Goal: Task Accomplishment & Management: Use online tool/utility

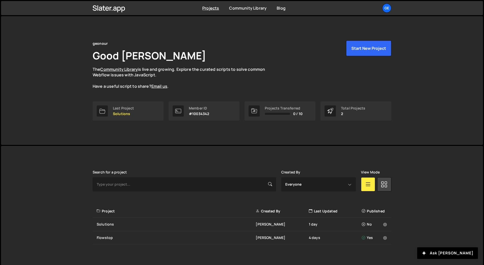
click at [160, 154] on div "[PERSON_NAME] is designed for desktop use. Please use a larger screen to access…" at bounding box center [242, 207] width 314 height 123
click at [385, 226] on icon at bounding box center [385, 224] width 4 height 5
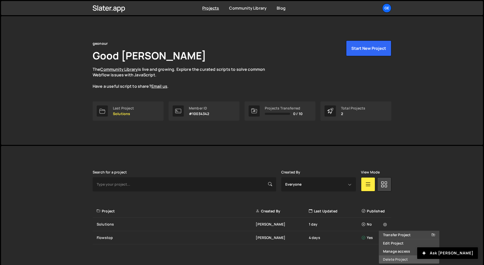
click at [390, 260] on link "Delete Project" at bounding box center [409, 260] width 60 height 8
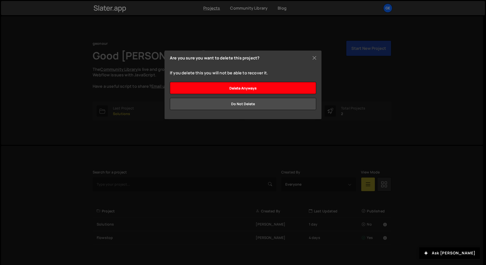
click at [274, 86] on input "Delete anyways" at bounding box center [243, 88] width 146 height 12
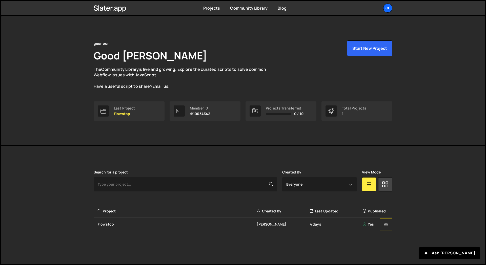
click at [387, 224] on icon at bounding box center [386, 224] width 4 height 5
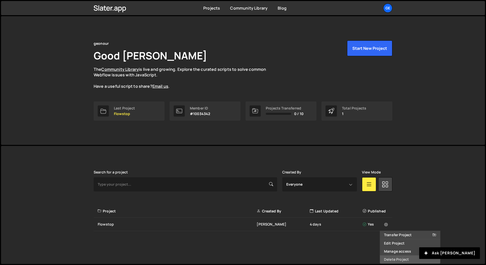
click at [395, 259] on link "Delete Project" at bounding box center [410, 260] width 60 height 8
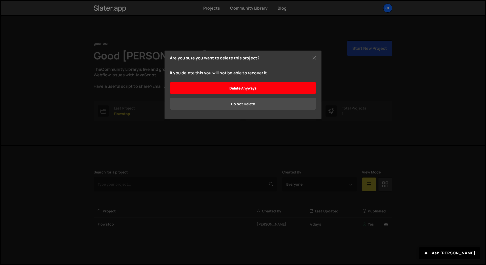
click at [289, 87] on input "Delete anyways" at bounding box center [243, 88] width 146 height 12
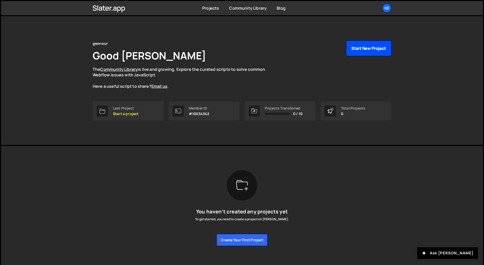
click at [367, 49] on button "Start New Project" at bounding box center [368, 49] width 45 height 16
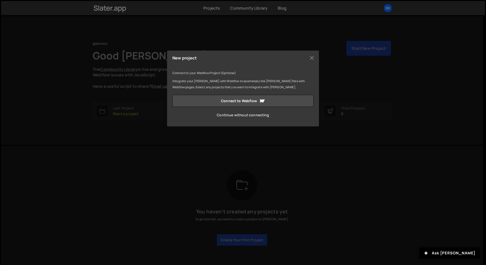
click at [243, 116] on link "Continue without connecting" at bounding box center [242, 115] width 141 height 12
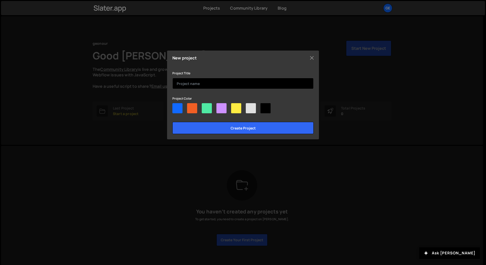
click at [195, 85] on input "text" at bounding box center [242, 83] width 141 height 11
type input "Marketing Flamingo"
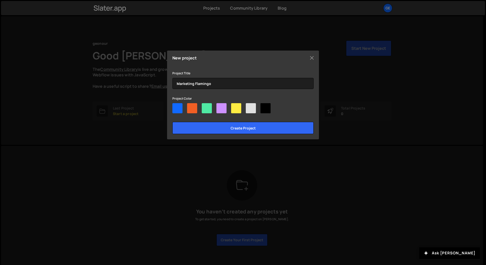
click at [194, 90] on div "Project Title Marketing Flamingo Project Color Create project" at bounding box center [242, 102] width 141 height 64
click at [179, 107] on div at bounding box center [177, 108] width 10 height 10
click at [176, 107] on input"] "radio" at bounding box center [173, 104] width 3 height 3
radio input"] "true"
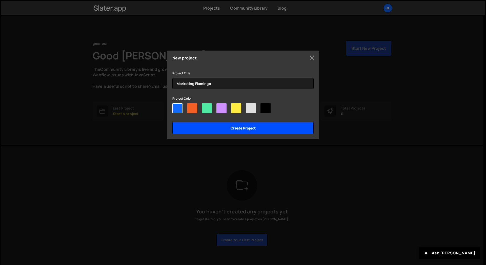
click at [210, 132] on input "Create project" at bounding box center [242, 128] width 141 height 12
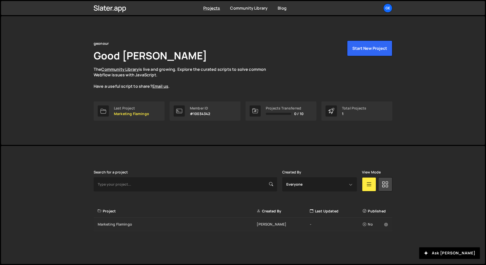
click at [318, 227] on div "-" at bounding box center [336, 224] width 53 height 5
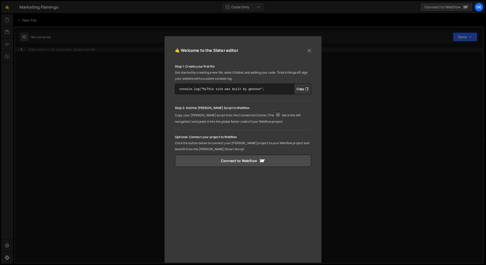
scroll to position [25, 0]
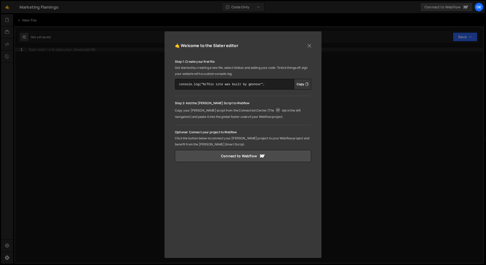
click at [193, 141] on p "Click the button below to connect your [PERSON_NAME] project to your Webflow pr…" at bounding box center [243, 141] width 136 height 12
click at [224, 158] on link "Connect to Webflow" at bounding box center [243, 156] width 136 height 12
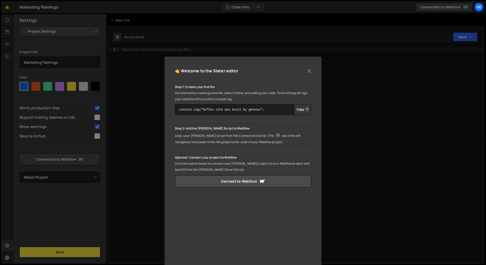
click at [253, 159] on p "Optional: Connect your project to Webflow" at bounding box center [243, 158] width 136 height 6
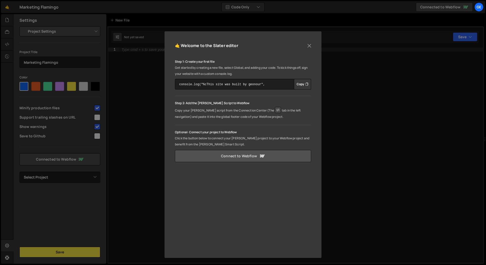
click at [240, 158] on link "Connect to Webflow" at bounding box center [243, 156] width 136 height 12
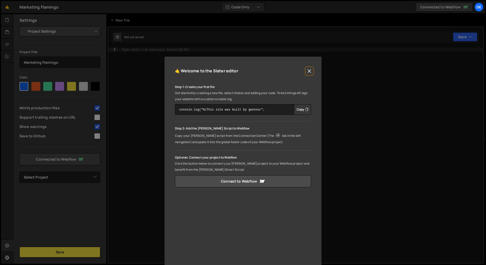
click at [308, 71] on button "Close" at bounding box center [310, 71] width 8 height 8
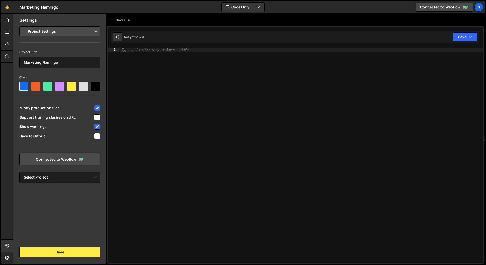
click at [216, 129] on div "Type cmd + s to save your Javascript file." at bounding box center [301, 160] width 364 height 224
click at [9, 42] on div at bounding box center [7, 44] width 12 height 12
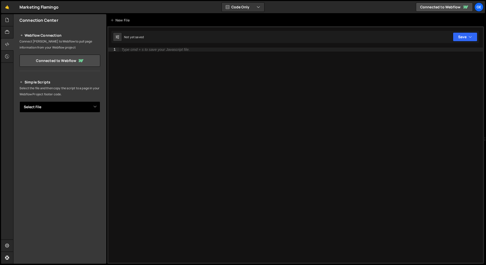
click at [52, 106] on select "Select File" at bounding box center [60, 107] width 81 height 11
click at [67, 91] on p "Select the file and then copy the script to a page in your Webflow Project foot…" at bounding box center [60, 91] width 81 height 12
click at [42, 105] on select "Select File" at bounding box center [60, 107] width 81 height 11
click at [10, 47] on div at bounding box center [7, 44] width 12 height 12
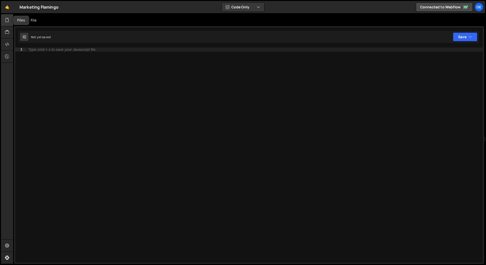
click at [8, 22] on icon at bounding box center [7, 20] width 4 height 6
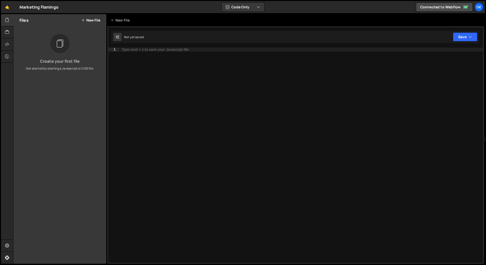
click at [91, 24] on div "Files New File" at bounding box center [59, 20] width 93 height 12
click at [93, 20] on button "New File" at bounding box center [90, 20] width 19 height 4
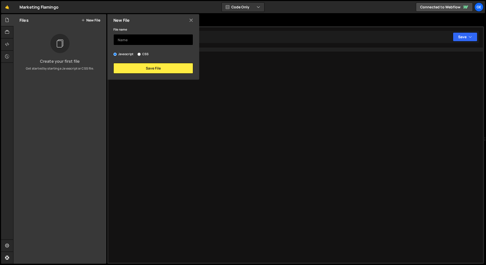
click at [135, 42] on input "text" at bounding box center [153, 39] width 80 height 11
type input "Button [PERSON_NAME] Animation"
click at [137, 53] on div "Javascript CSS" at bounding box center [153, 54] width 80 height 5
click at [141, 54] on label "CSS" at bounding box center [143, 54] width 11 height 5
click at [141, 54] on input "CSS" at bounding box center [139, 54] width 3 height 3
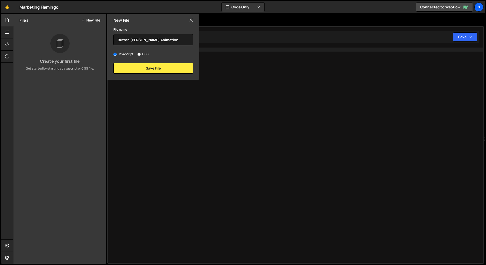
radio input "true"
click at [122, 54] on label "Javascript" at bounding box center [123, 54] width 20 height 5
click at [117, 54] on input "Javascript" at bounding box center [114, 54] width 3 height 3
radio input "true"
click at [127, 63] on button "Save File" at bounding box center [153, 68] width 80 height 11
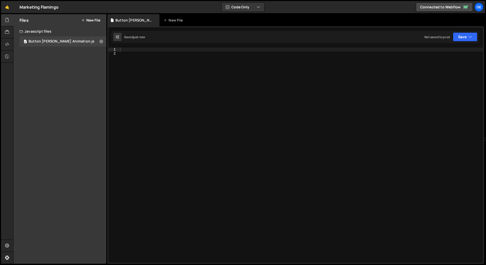
click at [84, 67] on div "Files New File Create your first file Get started by starting a Javascript or C…" at bounding box center [59, 139] width 93 height 250
click at [139, 47] on div "1 Type cmd + s to save your Javascript file. הההההההההההההההההההההההההההההההההה…" at bounding box center [295, 145] width 377 height 238
click at [135, 50] on div at bounding box center [301, 160] width 364 height 224
paste textarea "});"
type textarea "});"
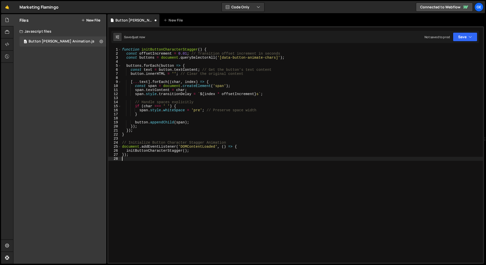
click at [131, 165] on div "function initButtonCharacterStagger ( ) { const offsetIncrement = 0.01 ; // Tra…" at bounding box center [302, 160] width 362 height 224
type textarea "});"
click at [81, 90] on div "Files New File Create your first file Get started by starting a Javascript or C…" at bounding box center [59, 139] width 93 height 250
click at [10, 41] on div at bounding box center [7, 44] width 12 height 12
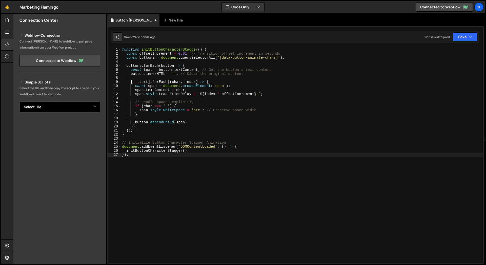
click at [50, 108] on select "Select File Button [PERSON_NAME] Animation.js" at bounding box center [60, 107] width 81 height 11
select select "47823"
click at [20, 102] on select "Select File Button [PERSON_NAME] Animation.js" at bounding box center [60, 107] width 81 height 11
click at [96, 123] on button "Button group with nested dropdown" at bounding box center [96, 124] width 7 height 11
click at [69, 82] on h2 "Simple Scripts" at bounding box center [60, 82] width 81 height 6
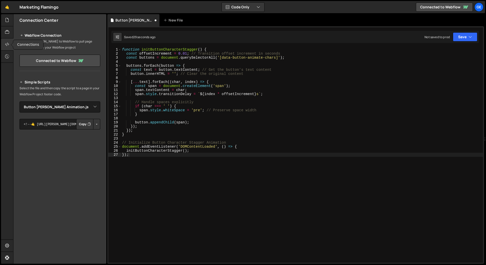
click at [9, 44] on icon at bounding box center [7, 45] width 4 height 6
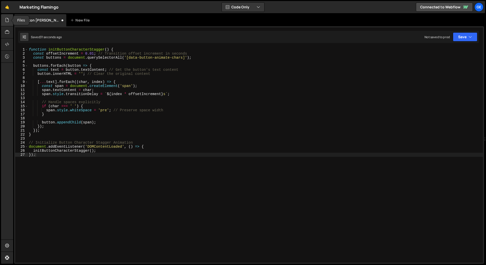
click at [8, 21] on icon at bounding box center [7, 20] width 4 height 6
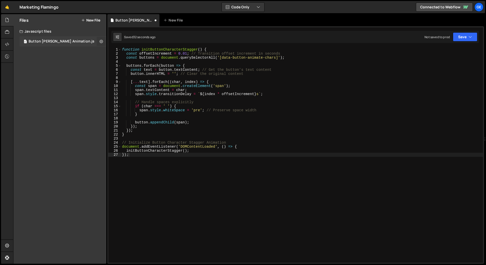
click at [102, 41] on icon at bounding box center [102, 41] width 4 height 5
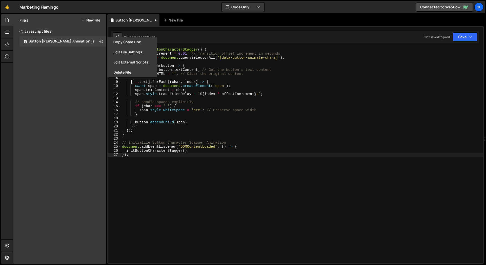
click at [66, 86] on div "Files New File Create your first file Get started by starting a Javascript or C…" at bounding box center [59, 139] width 93 height 250
click at [5, 44] on icon at bounding box center [7, 45] width 4 height 6
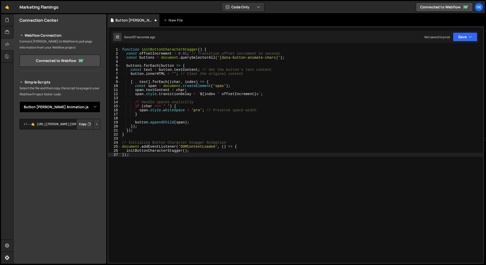
click at [46, 106] on select "Select File Button [PERSON_NAME] Animation.js" at bounding box center [60, 107] width 81 height 11
select select
click at [20, 102] on select "Select File Button [PERSON_NAME] Animation.js" at bounding box center [60, 107] width 81 height 11
click at [63, 89] on p "Select the file and then copy the script to a page in your Webflow Project foot…" at bounding box center [60, 91] width 81 height 12
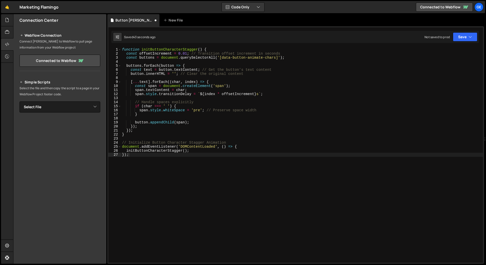
click at [63, 89] on p "Select the file and then copy the script to a page in your Webflow Project foot…" at bounding box center [60, 91] width 81 height 12
click at [5, 244] on icon at bounding box center [7, 246] width 4 height 6
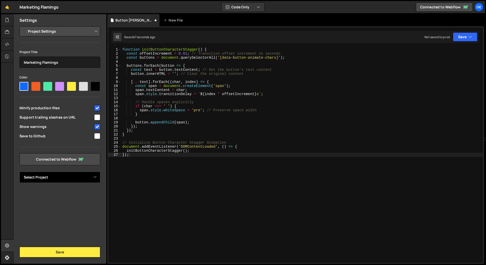
click at [57, 175] on select "Select Project Marketing Flamingo" at bounding box center [60, 177] width 81 height 11
click at [57, 172] on select "Select Project Marketing Flamingo" at bounding box center [60, 177] width 81 height 11
select select "68dc161016899bd7e3085696"
click at [20, 172] on select "Select Project Marketing Flamingo" at bounding box center [60, 177] width 81 height 11
click at [47, 196] on div "Settings Project Settings Code Editor Settings Chat Settings Project Title Mark…" at bounding box center [59, 139] width 93 height 250
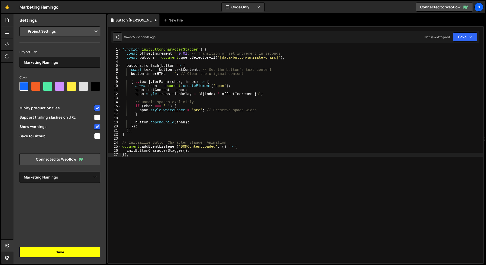
click at [66, 254] on button "Save" at bounding box center [60, 252] width 81 height 11
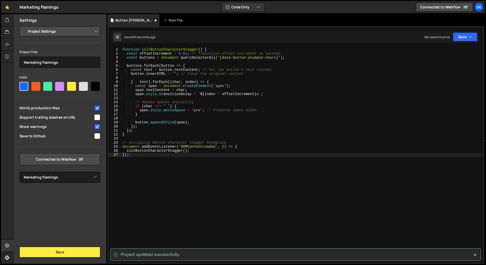
click at [55, 189] on div "Settings Project Settings Code Editor Settings Chat Settings Project Title Mark…" at bounding box center [59, 139] width 93 height 250
click at [65, 34] on select "Project Settings Code Editor Settings Chat Settings" at bounding box center [61, 31] width 74 height 11
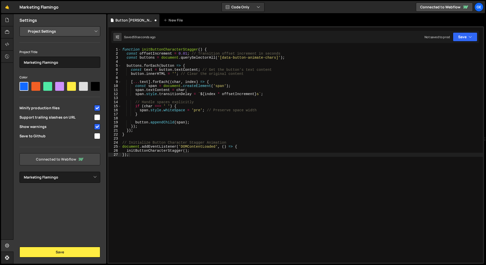
click at [64, 161] on link "Connected to Webflow" at bounding box center [60, 159] width 81 height 12
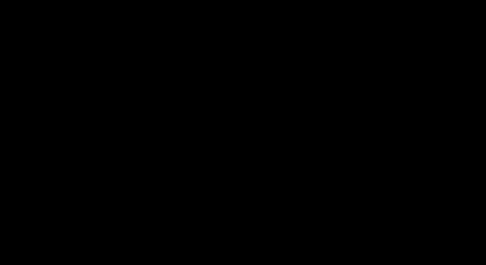
select select "68dc161016899bd7e3085696"
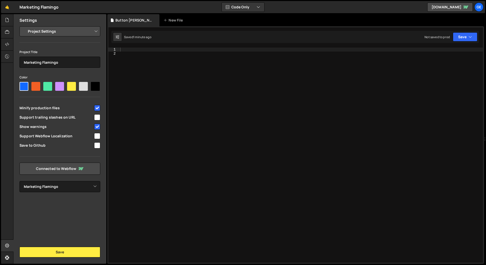
click at [56, 30] on select "Project Settings Code Editor Settings Chat Settings" at bounding box center [61, 31] width 74 height 11
select select "editor"
click at [24, 26] on select "Project Settings Code Editor Settings Chat Settings" at bounding box center [61, 31] width 74 height 11
select select "ace/theme/monokai"
type input "14"
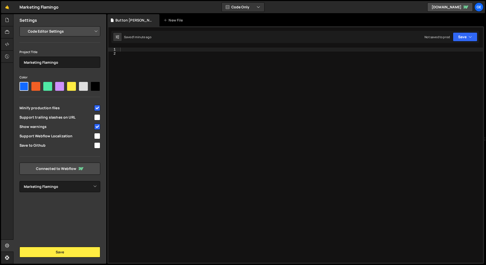
checkbox input "true"
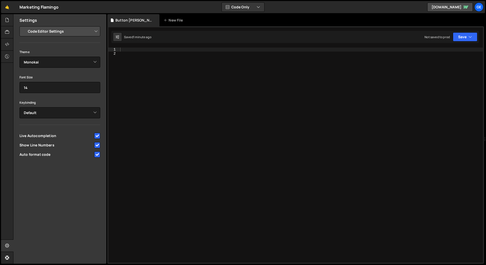
click at [58, 31] on select "Project Settings Code Editor Settings Chat Settings" at bounding box center [61, 31] width 74 height 11
click at [24, 26] on select "Project Settings Code Editor Settings Chat Settings" at bounding box center [61, 31] width 74 height 11
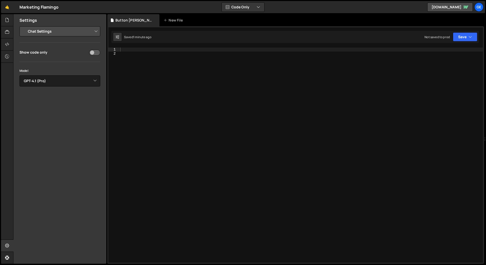
click at [59, 32] on select "Project Settings Code Editor Settings Chat Settings" at bounding box center [61, 31] width 74 height 11
select select "project"
click at [24, 26] on select "Project Settings Code Editor Settings Chat Settings" at bounding box center [61, 31] width 74 height 11
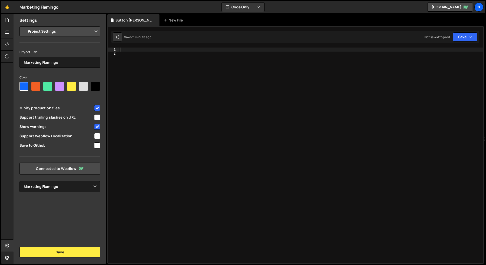
click at [65, 218] on div "Settings Project Settings Code Editor Settings Chat Settings Project Title Mark…" at bounding box center [59, 139] width 93 height 250
click at [57, 251] on button "Save" at bounding box center [60, 252] width 81 height 11
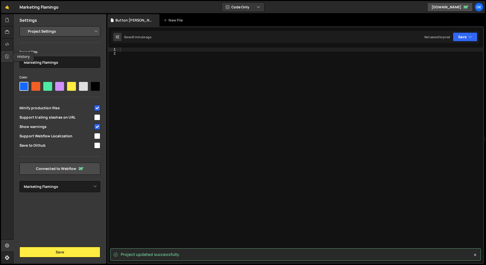
click at [10, 55] on div at bounding box center [7, 57] width 12 height 12
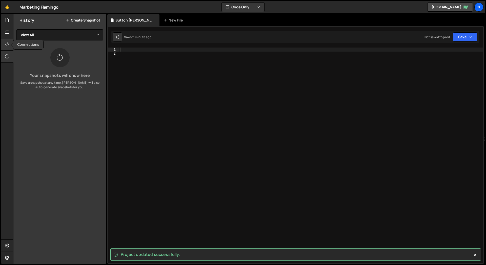
click at [10, 47] on div at bounding box center [7, 44] width 12 height 12
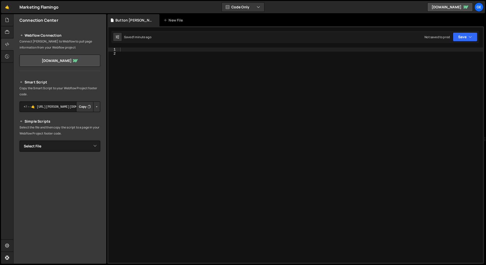
click at [60, 87] on p "Copy the Smart Script to your Webflow Project footer code." at bounding box center [60, 91] width 81 height 12
click at [94, 106] on button "Button group with nested dropdown" at bounding box center [96, 107] width 7 height 11
click at [35, 118] on div "Smart Script Copy the Smart Script to your Webflow Project footer code. <!--🤙 h…" at bounding box center [60, 167] width 81 height 177
click at [95, 107] on button "Button group with nested dropdown" at bounding box center [96, 107] width 7 height 11
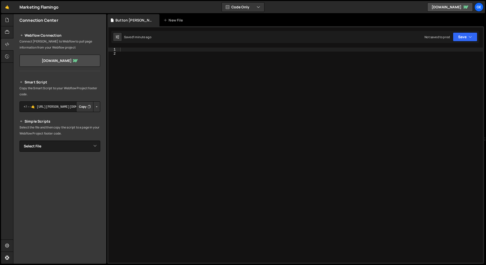
click at [88, 107] on icon "Button group with nested dropdown" at bounding box center [89, 106] width 3 height 5
click at [94, 108] on button "Button group with nested dropdown" at bounding box center [96, 107] width 7 height 11
click at [89, 118] on link "Copy Staging Script" at bounding box center [75, 116] width 50 height 7
click at [93, 107] on button "Button group with nested dropdown" at bounding box center [96, 107] width 7 height 11
click at [88, 123] on link "Copy Production Script" at bounding box center [75, 123] width 50 height 7
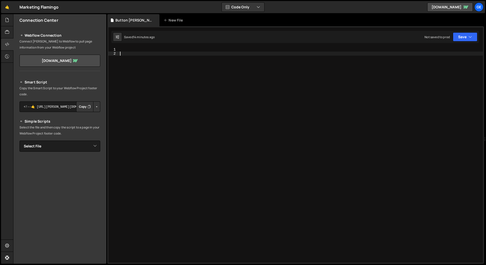
click at [132, 71] on div at bounding box center [301, 160] width 364 height 224
click at [122, 105] on div at bounding box center [301, 160] width 364 height 224
click at [95, 107] on button "Button group with nested dropdown" at bounding box center [96, 107] width 7 height 11
click at [80, 108] on button "Copy" at bounding box center [84, 107] width 17 height 11
click at [94, 107] on button "Button group with nested dropdown" at bounding box center [96, 107] width 7 height 11
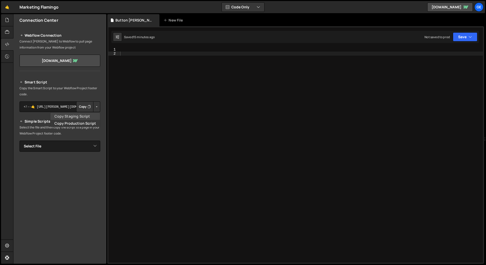
click at [82, 118] on link "Copy Staging Script" at bounding box center [75, 116] width 50 height 7
click at [96, 106] on button "Button group with nested dropdown" at bounding box center [96, 107] width 7 height 11
click at [87, 125] on link "Copy Production Script" at bounding box center [75, 123] width 50 height 7
